Goal: Contribute content

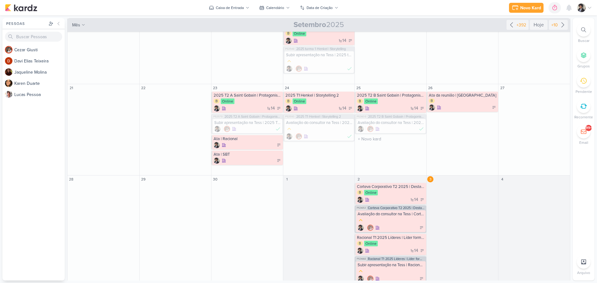
scroll to position [231, 0]
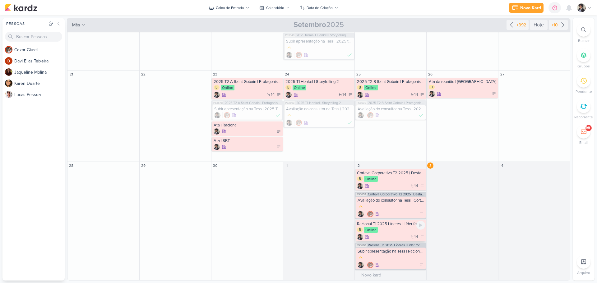
click at [398, 236] on div "14" at bounding box center [391, 237] width 68 height 6
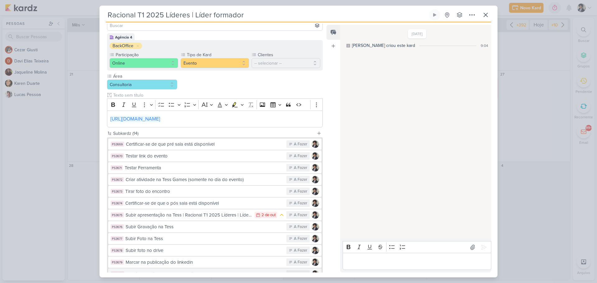
scroll to position [115, 0]
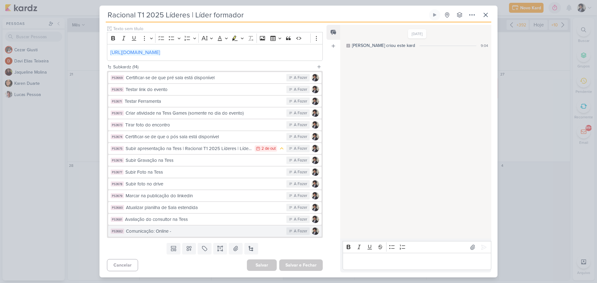
click at [195, 234] on div "Comunicação: Online -" at bounding box center [204, 231] width 157 height 7
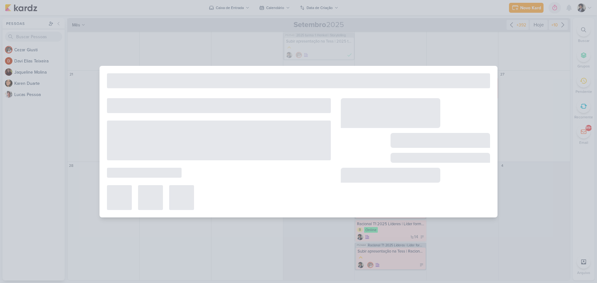
type input "Comunicação: Online -"
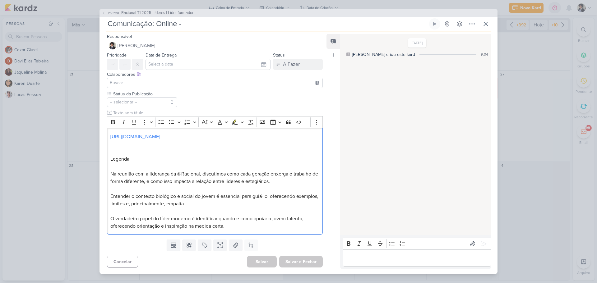
drag, startPoint x: 108, startPoint y: 174, endPoint x: 245, endPoint y: 231, distance: 148.0
click at [248, 236] on div "Status da Publicação -- selecionar --" at bounding box center [212, 164] width 226 height 146
copy div "Na reunião com a liderança da @Racional, discutimos como cada geração enxerga o…"
click at [486, 24] on icon at bounding box center [485, 23] width 7 height 7
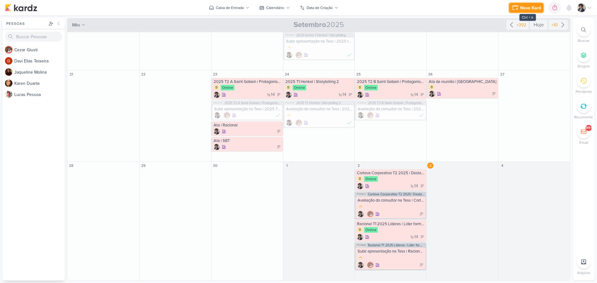
click at [523, 5] on div "Novo Kard" at bounding box center [530, 8] width 21 height 7
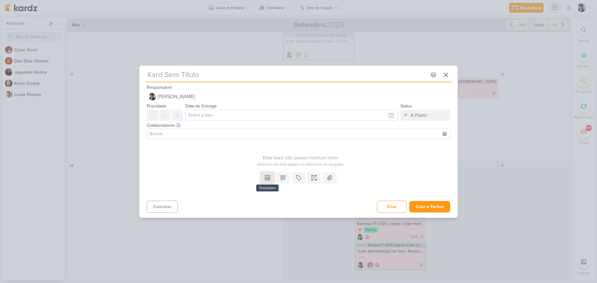
click at [267, 181] on icon at bounding box center [267, 178] width 6 height 6
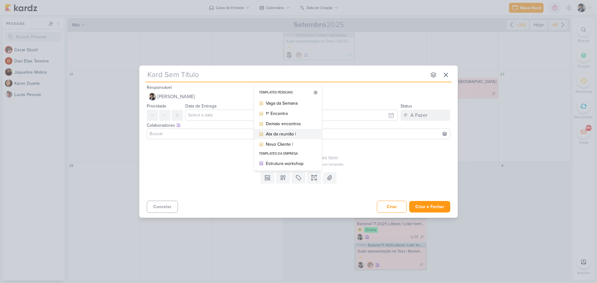
click at [293, 136] on div "Ata da reunião |" at bounding box center [290, 134] width 48 height 7
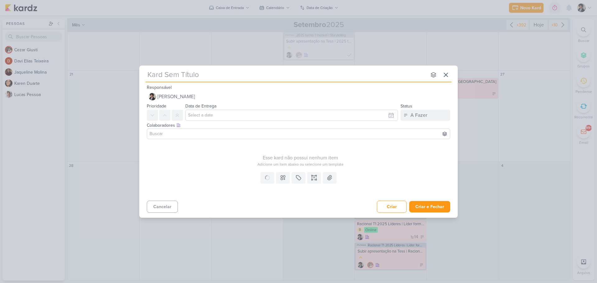
type input "Ata da reunião |"
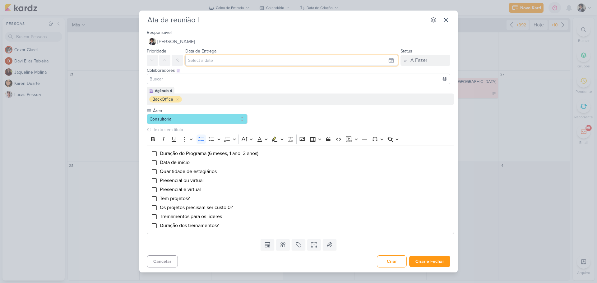
click at [220, 62] on input "text" at bounding box center [291, 60] width 213 height 11
click at [380, 93] on div "3" at bounding box center [380, 93] width 10 height 9
type input "3 de outubro de 2025 às 23:59"
click at [233, 21] on input "Ata da reunião |" at bounding box center [285, 19] width 281 height 11
type input "Ata da reunião | Toyota"
